Goal: Transaction & Acquisition: Subscribe to service/newsletter

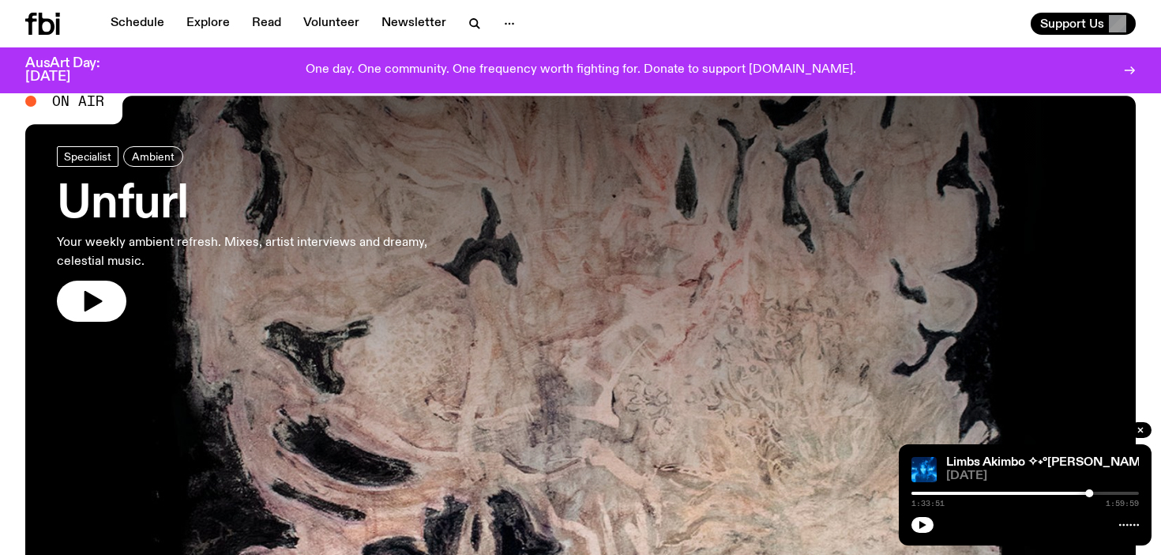
scroll to position [41, 0]
click at [137, 204] on h3 "Unfurl" at bounding box center [259, 205] width 404 height 44
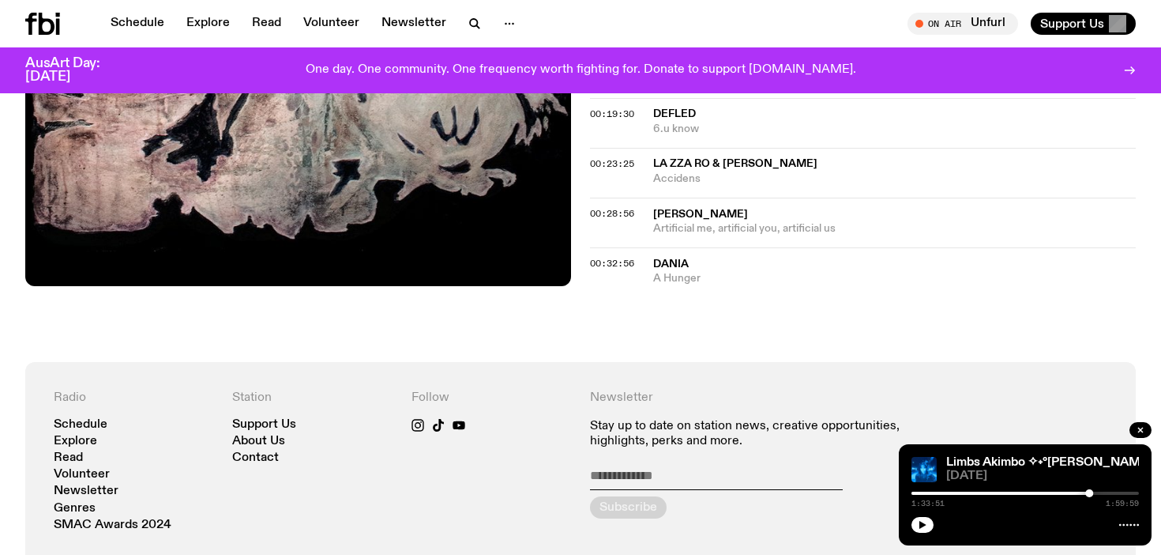
scroll to position [807, 0]
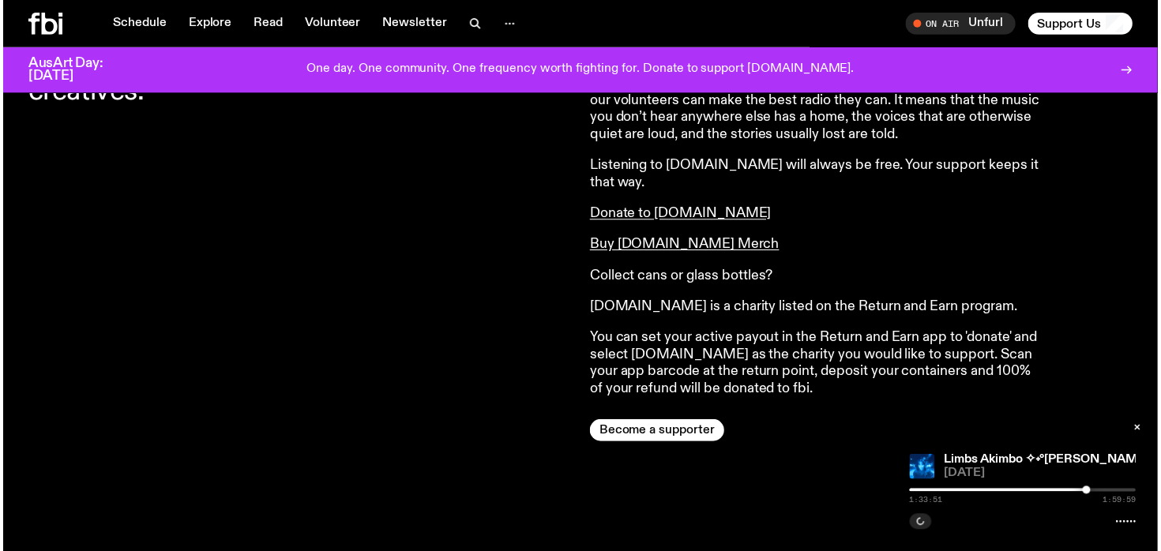
scroll to position [715, 0]
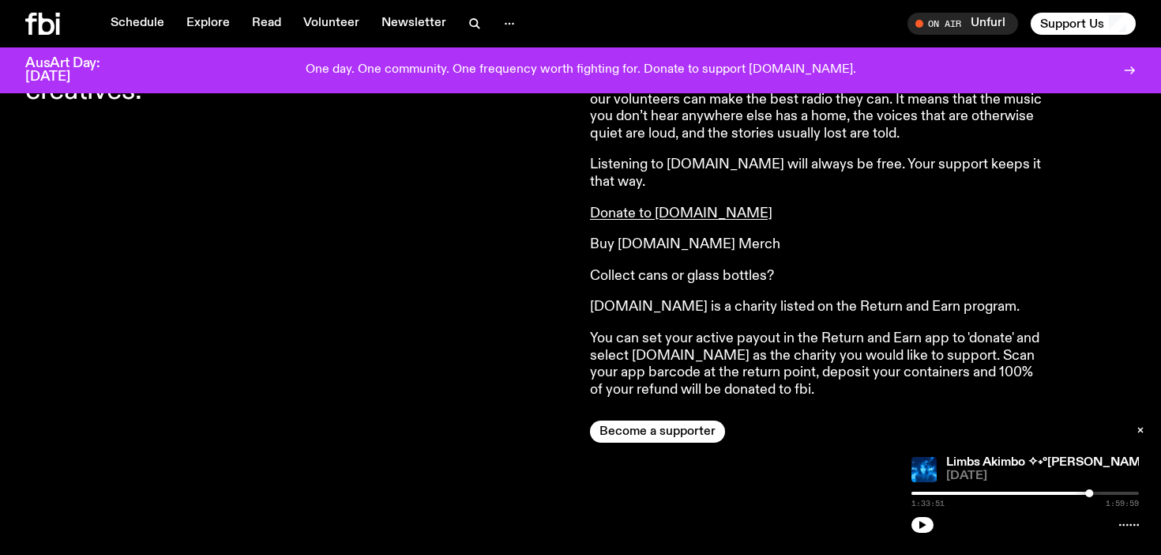
click at [644, 237] on link "Buy fbi.radio Merch" at bounding box center [685, 244] width 190 height 14
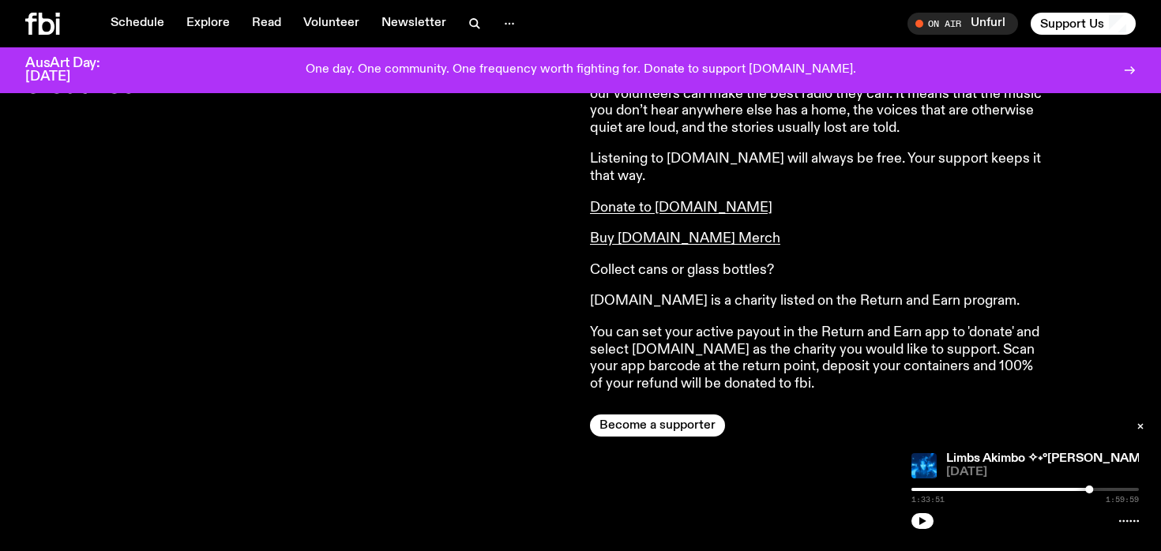
scroll to position [722, 0]
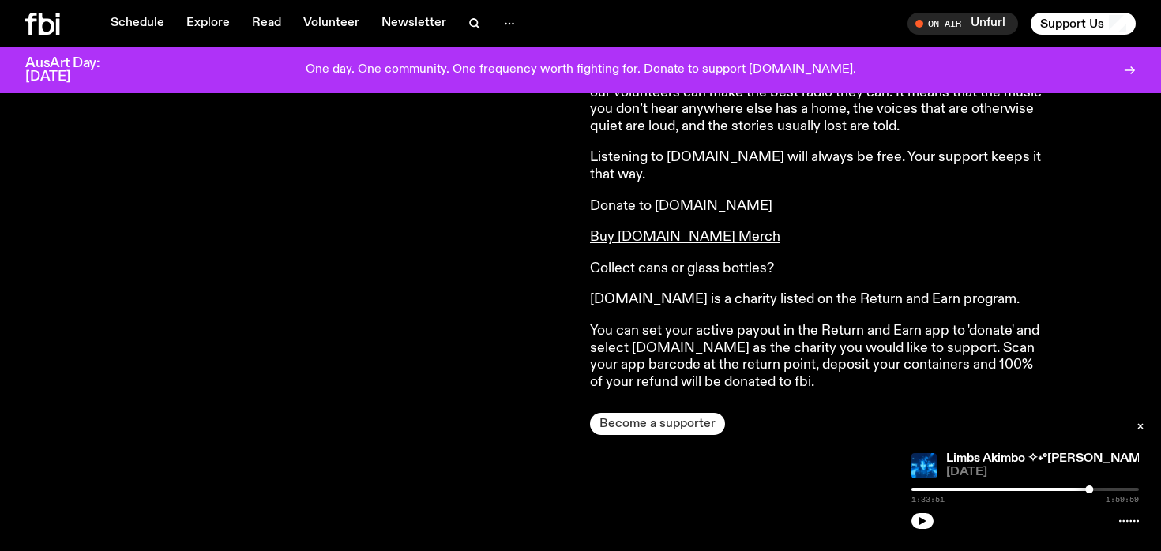
click at [670, 413] on button "Become a supporter" at bounding box center [657, 424] width 135 height 22
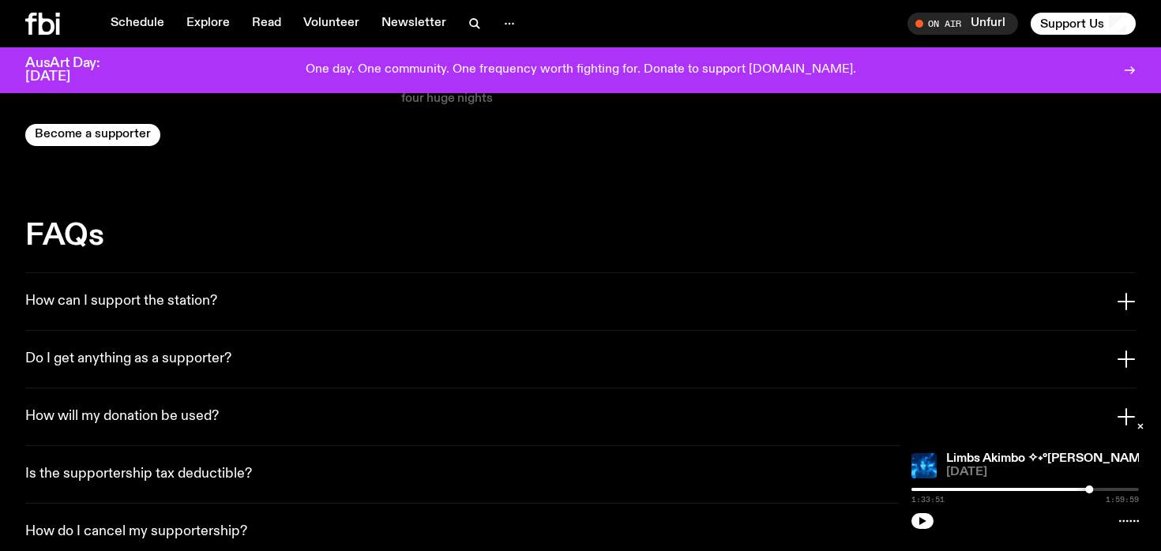
scroll to position [2873, 0]
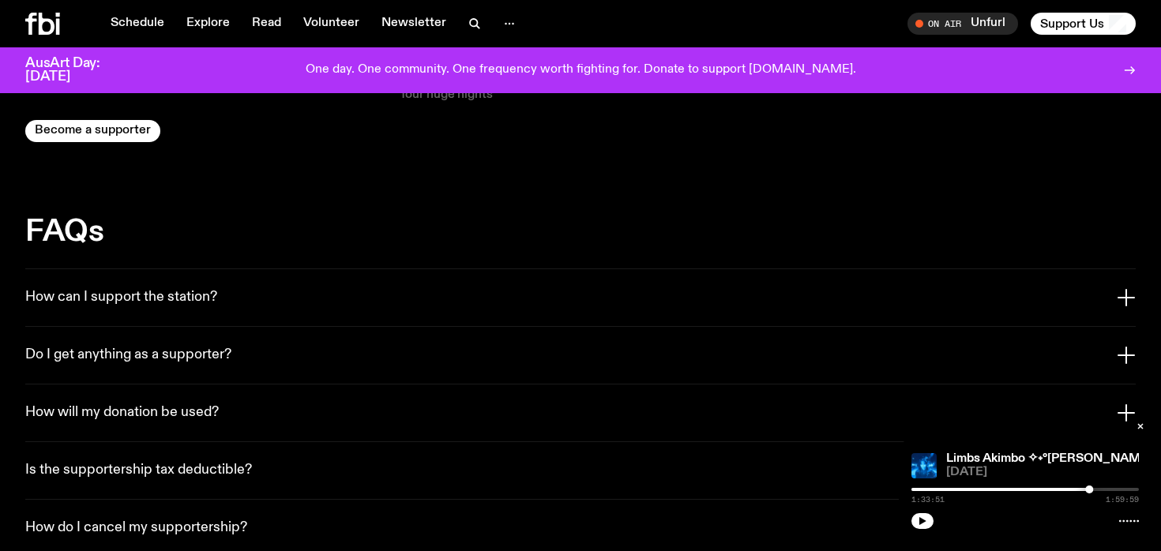
click at [677, 327] on button "Do I get anything as a supporter?" at bounding box center [580, 355] width 1111 height 57
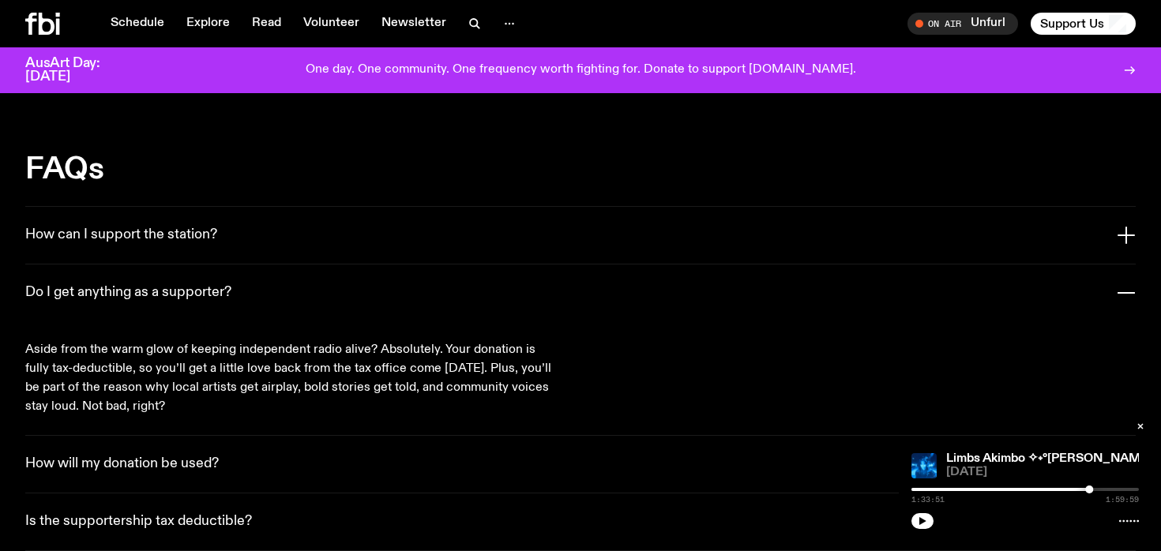
scroll to position [2936, 0]
